Goal: Communication & Community: Answer question/provide support

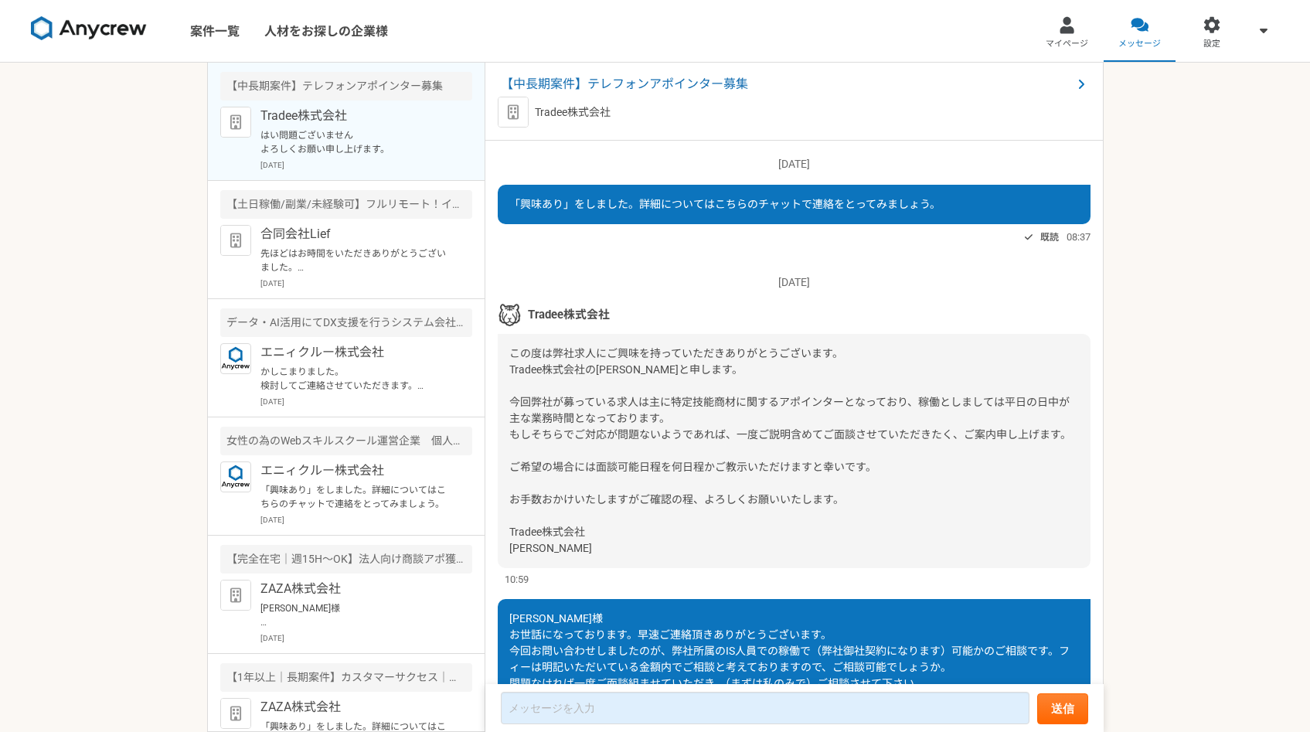
scroll to position [661, 0]
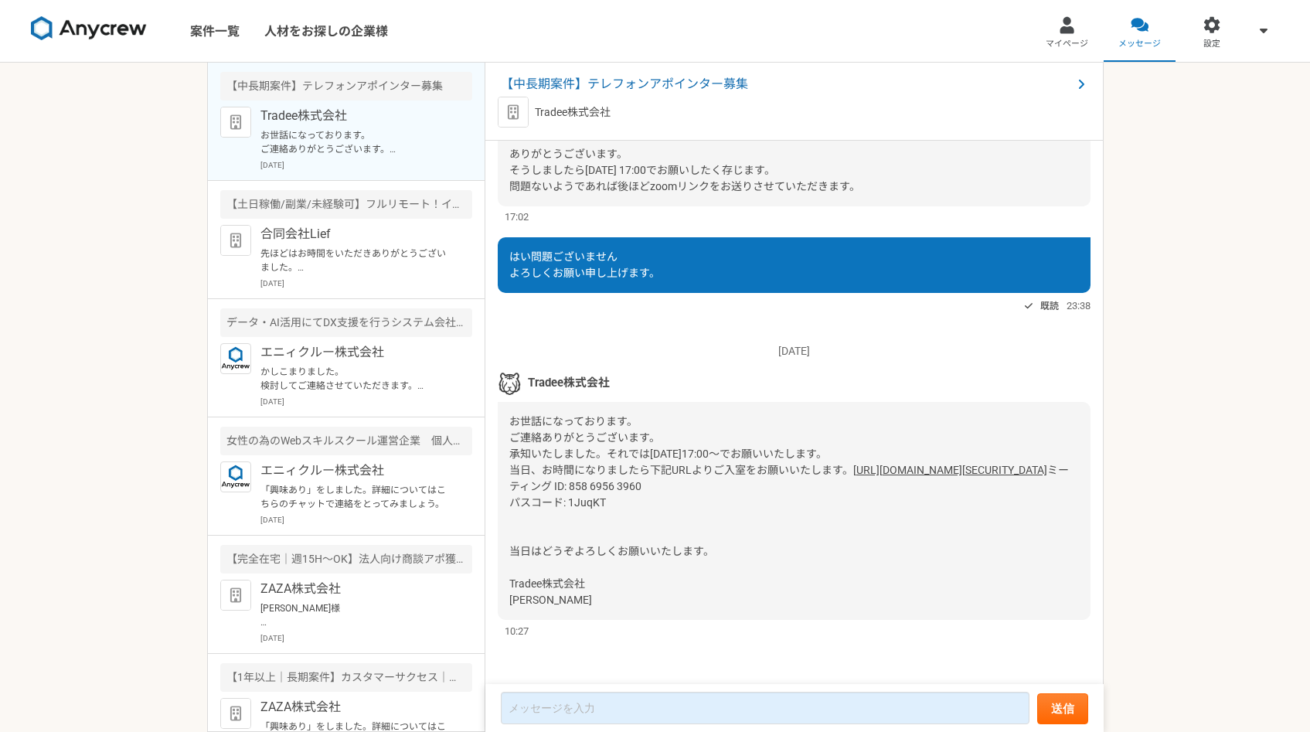
click at [361, 131] on p "お世話になっております。 ご連絡ありがとうございます。 承知いたしました。それでは[DATE]17:00〜でお願いいたします。 当日、お時間になりましたら下記…" at bounding box center [356, 142] width 191 height 28
copy div "[URL][DOMAIN_NAME][SECURITY_DATA] ミーティング ID: 858 6956 3960 パスコード: 1JuqKT"
drag, startPoint x: 626, startPoint y: 509, endPoint x: 502, endPoint y: 454, distance: 136.3
click at [502, 452] on div "お世話になっております。 ご連絡ありがとうございます。 承知いたしました。それでは[DATE]17:00〜でお願いいたします。 当日、お時間になりましたら下記…" at bounding box center [794, 511] width 593 height 218
copy span "Tradee株式会社 [PERSON_NAME]"
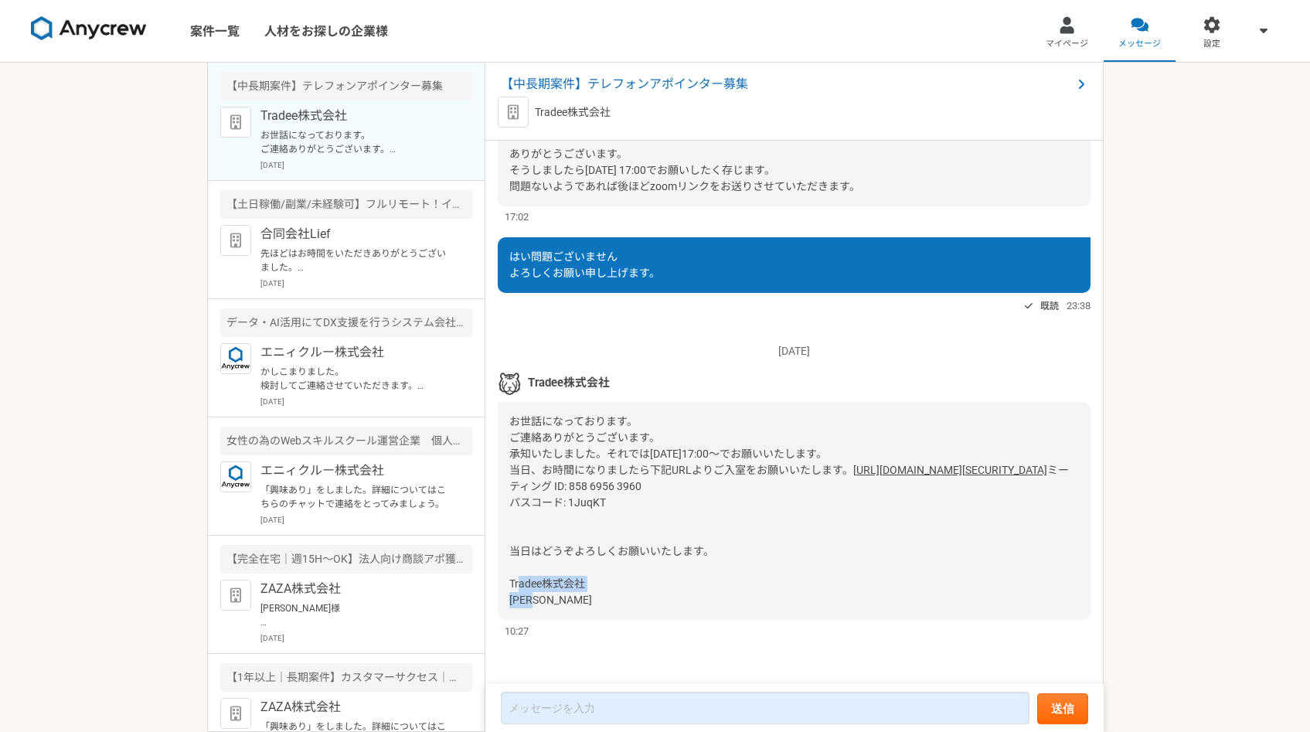
drag, startPoint x: 512, startPoint y: 582, endPoint x: 547, endPoint y: 607, distance: 43.3
click at [547, 607] on div "お世話になっております。 ご連絡ありがとうございます。 承知いたしました。それでは[DATE]17:00〜でお願いいたします。 当日、お時間になりましたら下記…" at bounding box center [794, 511] width 593 height 218
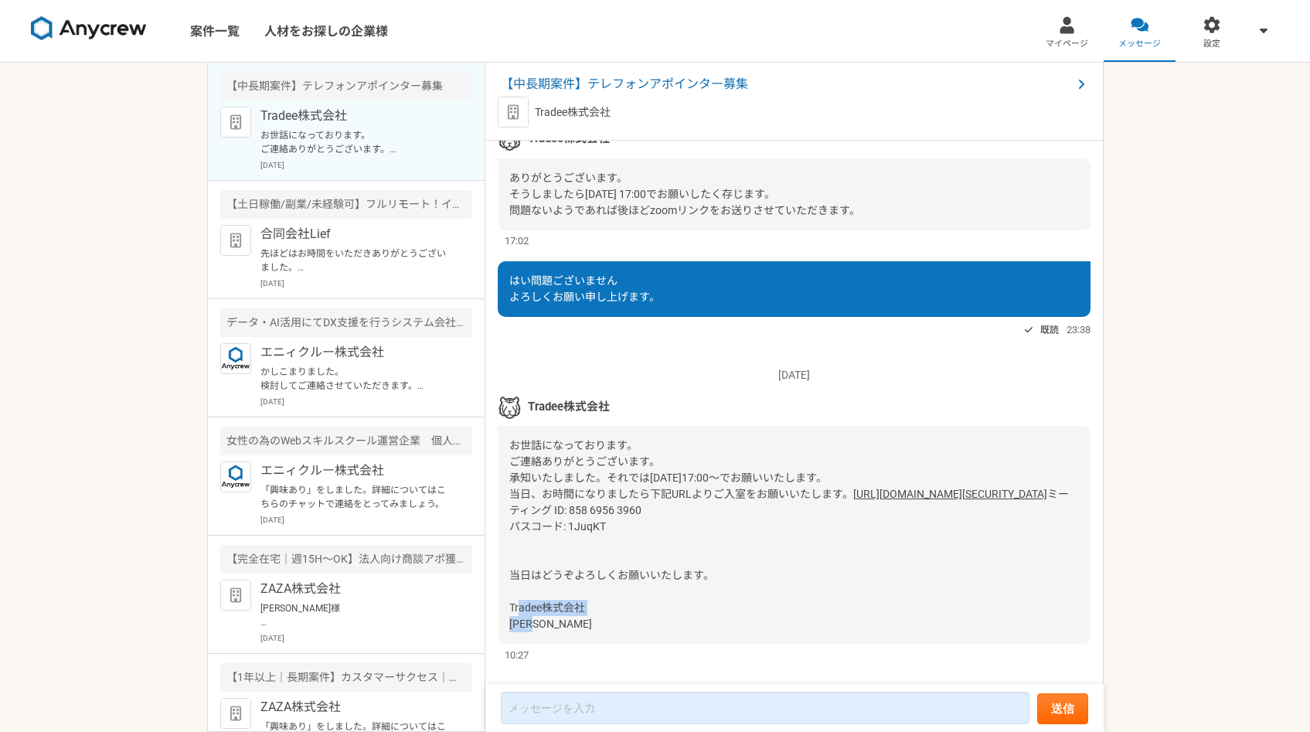
scroll to position [935, 0]
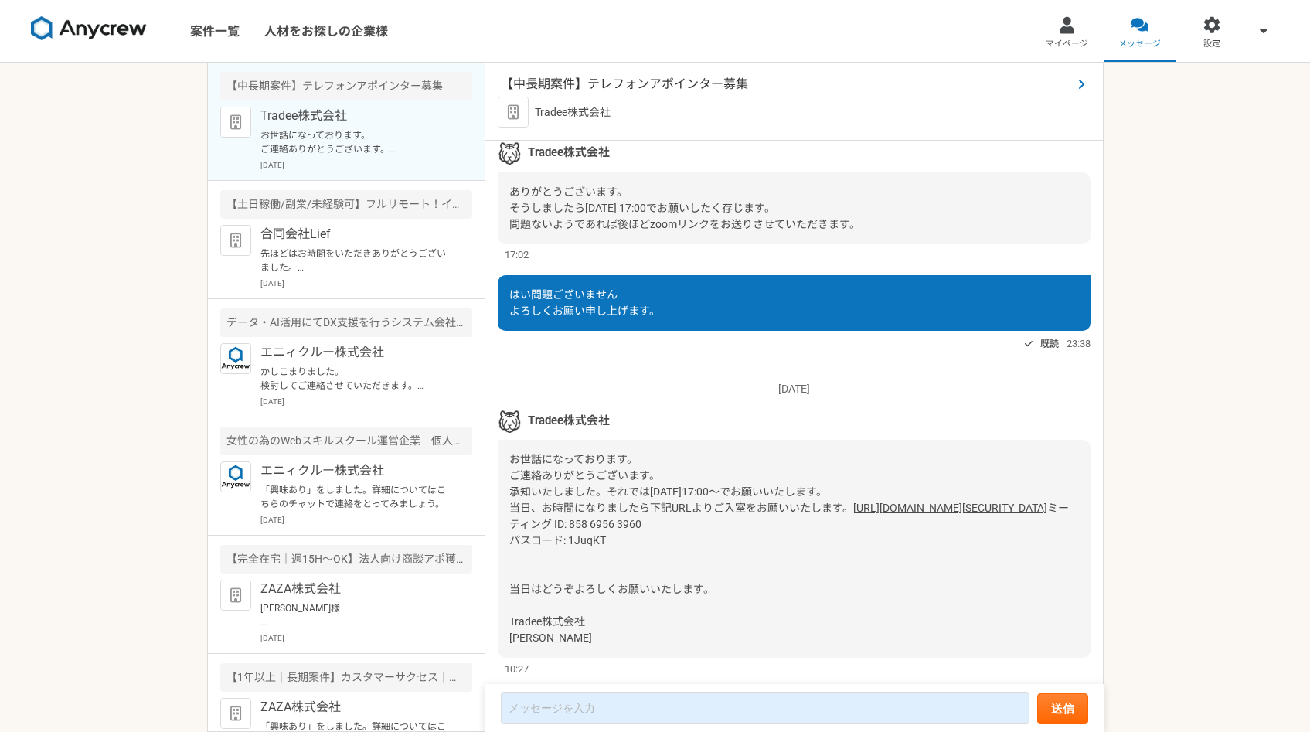
click at [556, 86] on span "【中長期案件】テレフォンアポインター募集" at bounding box center [786, 84] width 571 height 19
